Goal: Task Accomplishment & Management: Use online tool/utility

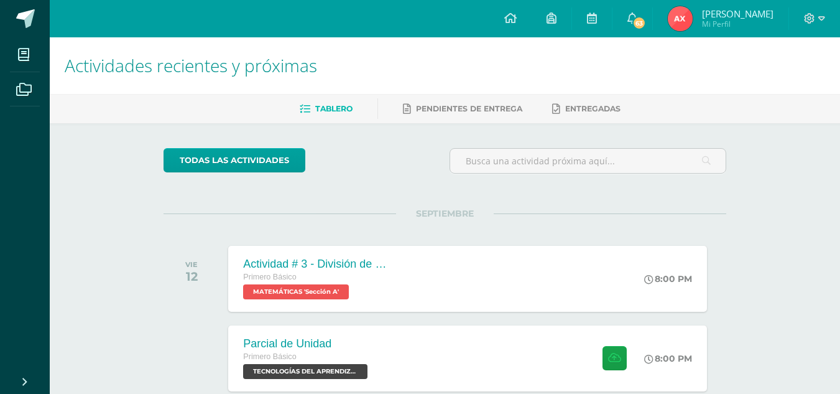
scroll to position [124, 0]
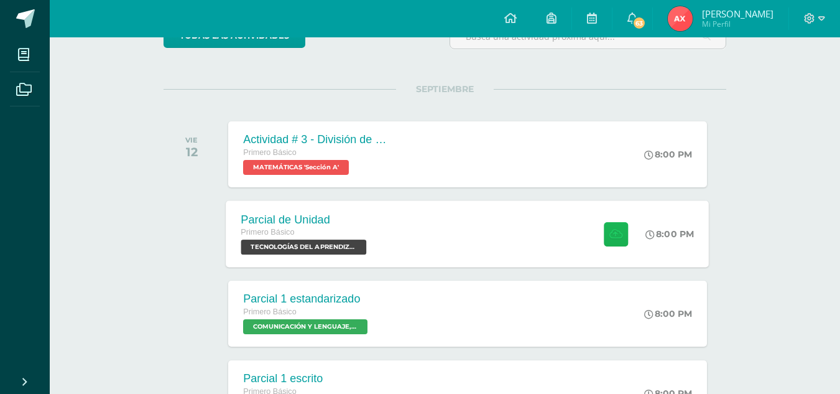
click at [616, 236] on icon at bounding box center [615, 233] width 13 height 11
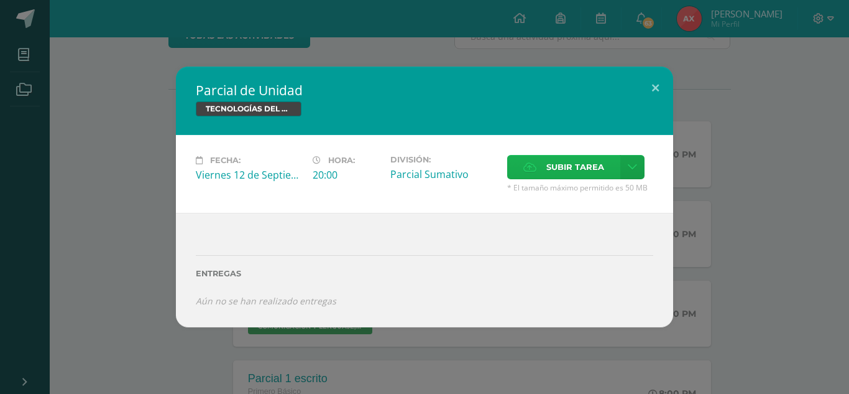
click at [583, 169] on span "Subir tarea" at bounding box center [576, 166] width 58 height 23
click at [0, 0] on input "Subir tarea" at bounding box center [0, 0] width 0 height 0
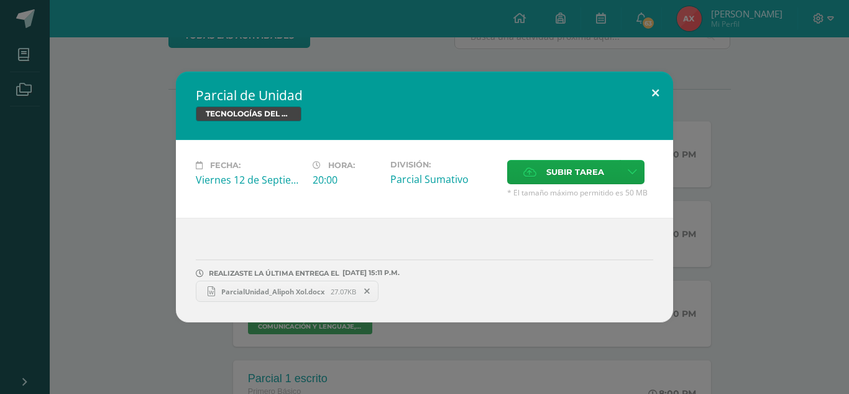
click at [656, 87] on button at bounding box center [655, 93] width 35 height 42
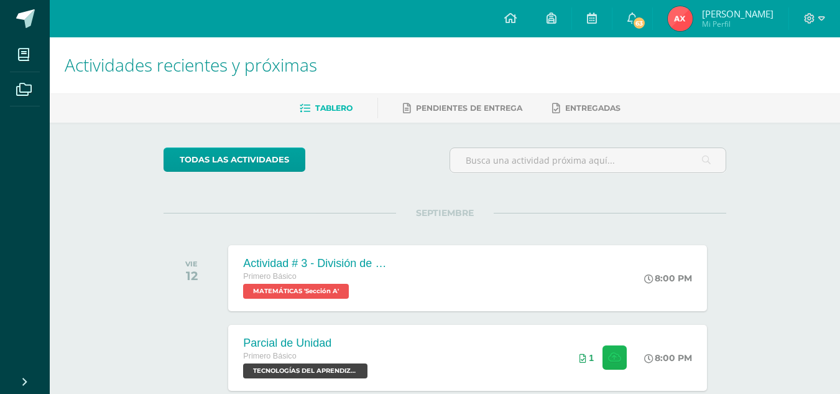
scroll to position [0, 0]
click at [824, 19] on icon at bounding box center [821, 18] width 7 height 11
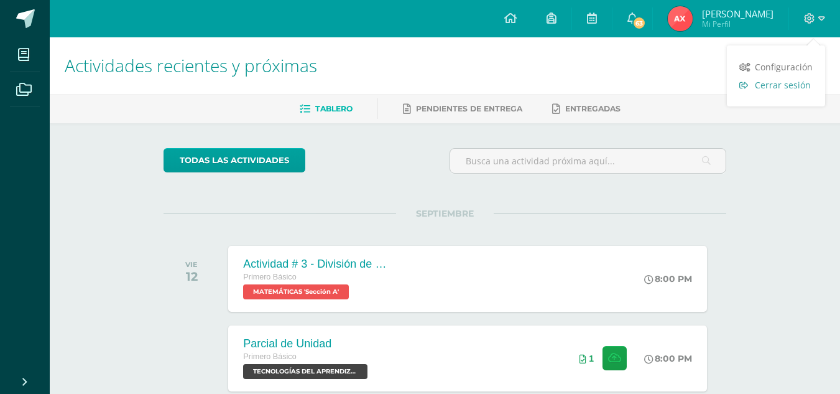
click at [792, 88] on span "Cerrar sesión" at bounding box center [783, 85] width 56 height 12
